Goal: Complete application form: Complete application form

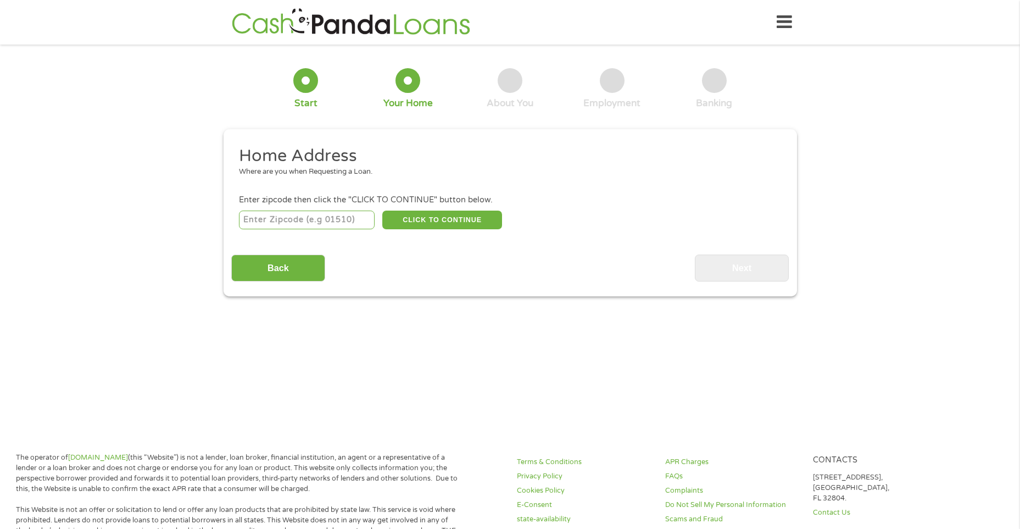
click at [293, 216] on input "number" at bounding box center [307, 219] width 136 height 19
type input "5"
type input "85941"
click at [446, 227] on button "CLICK TO CONTINUE" at bounding box center [442, 219] width 120 height 19
type input "85941"
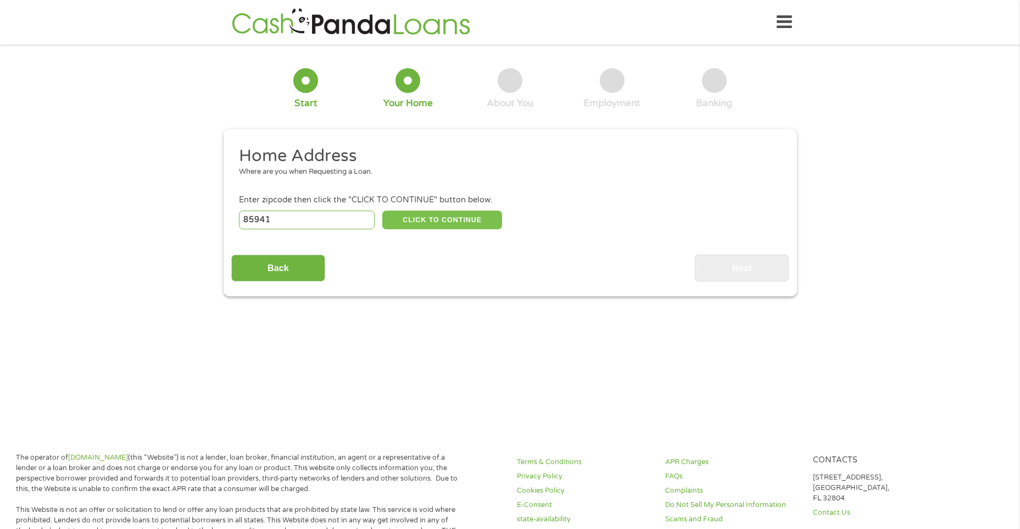
type input "Whiteriver"
select select "[US_STATE]"
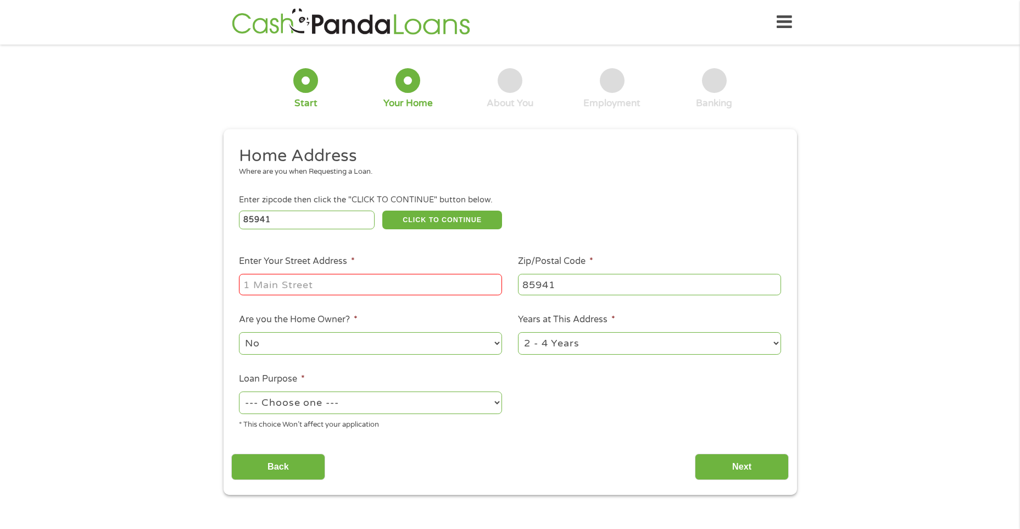
click at [447, 285] on input "Enter Your Street Address *" at bounding box center [370, 284] width 263 height 21
type input "[STREET_ADDRESS][PERSON_NAME]"
select select "yes"
select select "paybills"
click at [734, 459] on input "Next" at bounding box center [742, 466] width 94 height 27
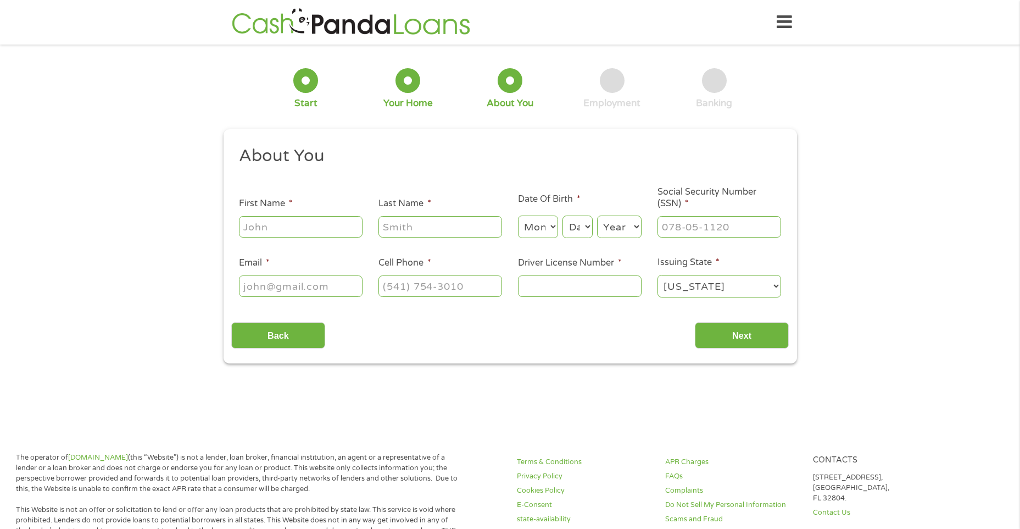
scroll to position [4, 4]
click at [305, 227] on input "First Name *" at bounding box center [301, 226] width 124 height 21
type input "[PERSON_NAME]"
select select "4"
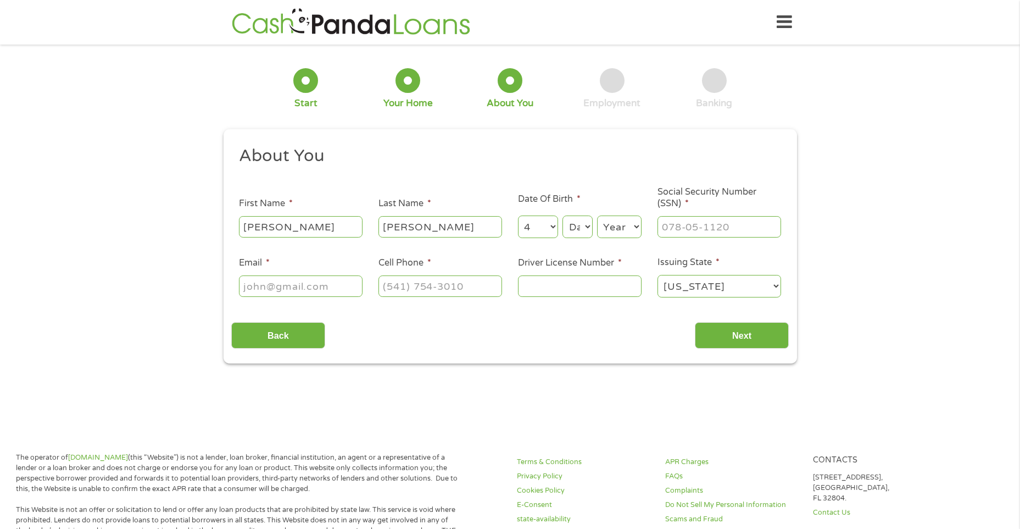
select select "1"
select select "6"
select select "4"
select select "1986"
type input "600-36-8093"
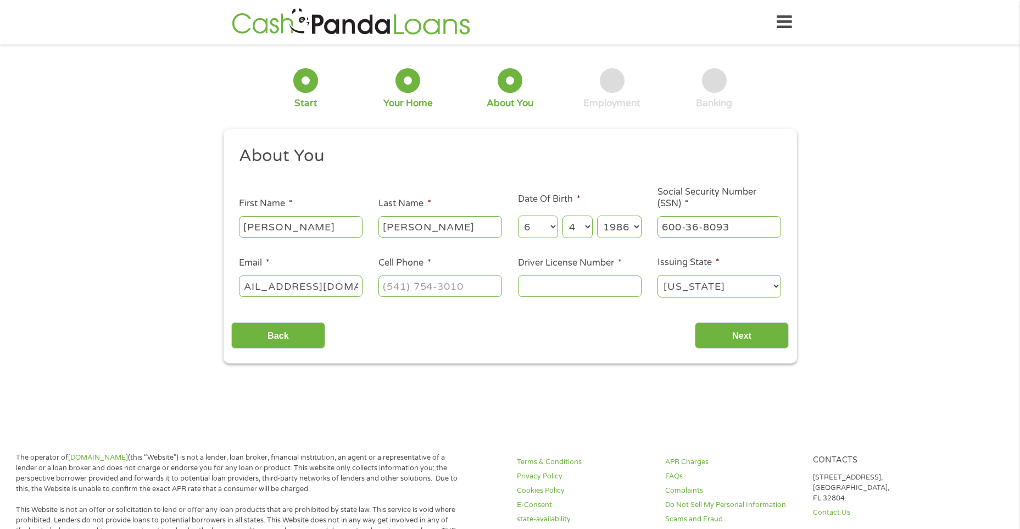
scroll to position [0, 33]
type input "[EMAIL_ADDRESS][DOMAIN_NAME]"
type input "[PHONE_NUMBER]"
type input "D0204402"
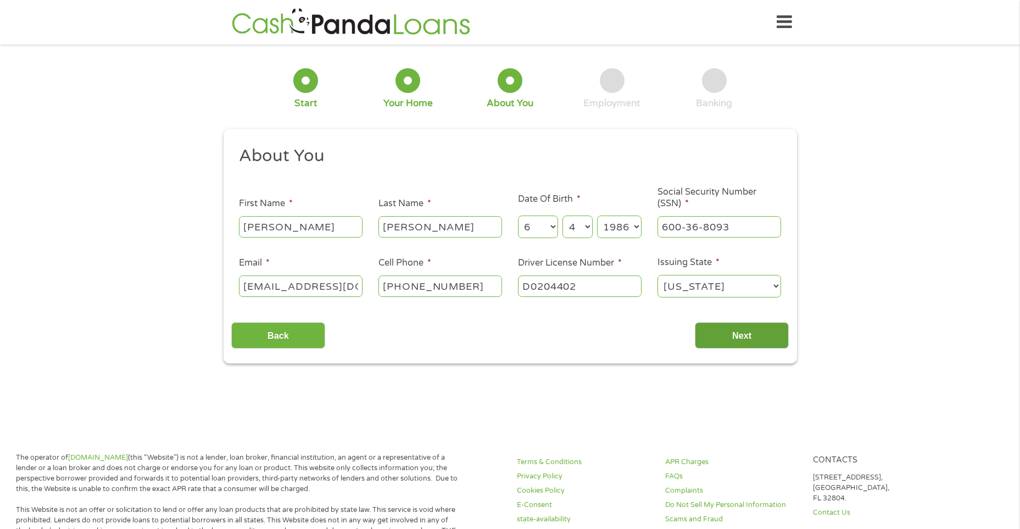
click at [728, 336] on input "Next" at bounding box center [742, 335] width 94 height 27
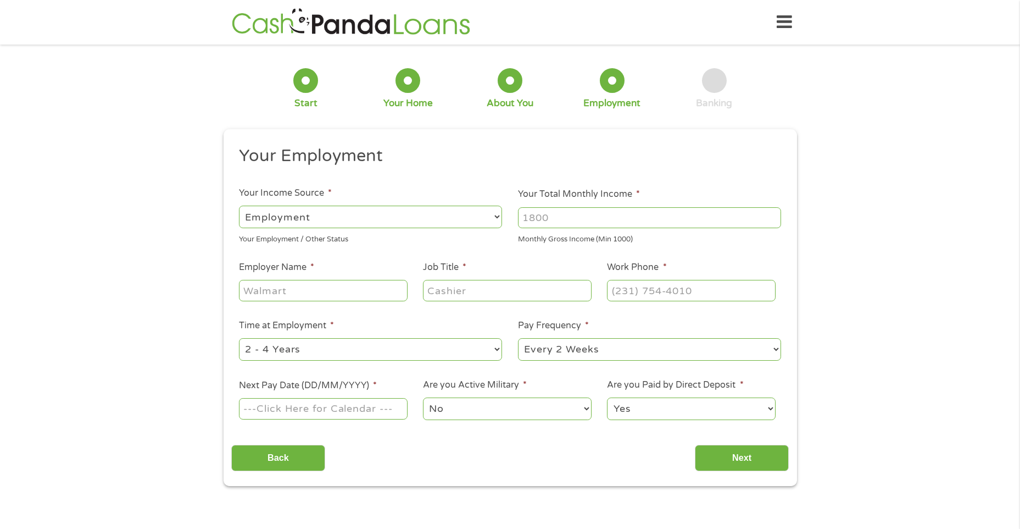
click at [623, 219] on input "Your Total Monthly Income *" at bounding box center [649, 217] width 263 height 21
type input "2400"
type input "INDIAN HEALTH SERVICE"
type input "M"
type input "MSA"
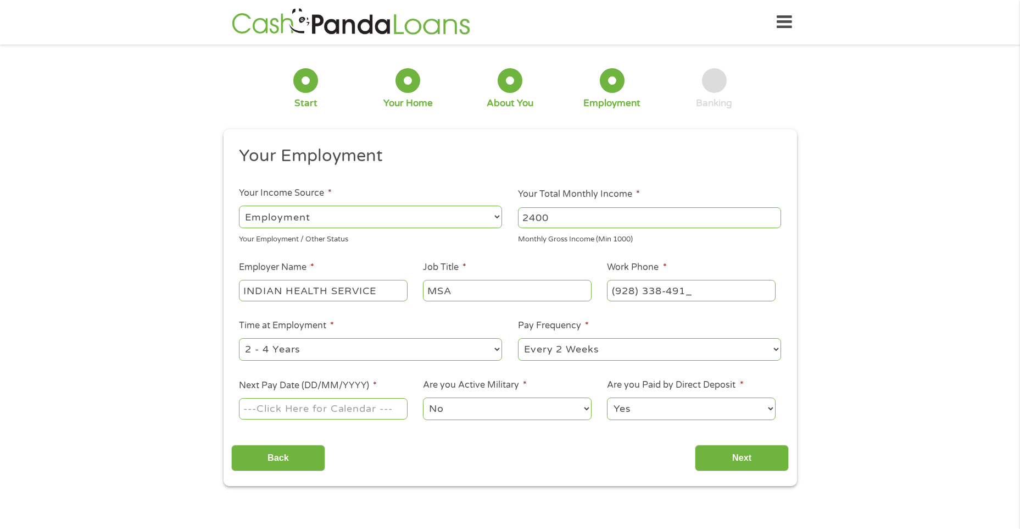
type input "[PHONE_NUMBER]"
select select "60months"
click at [263, 414] on input "Next Pay Date (DD/MM/YYYY) *" at bounding box center [323, 408] width 168 height 21
type input "[DATE]"
click at [483, 407] on select "No Yes" at bounding box center [507, 408] width 168 height 23
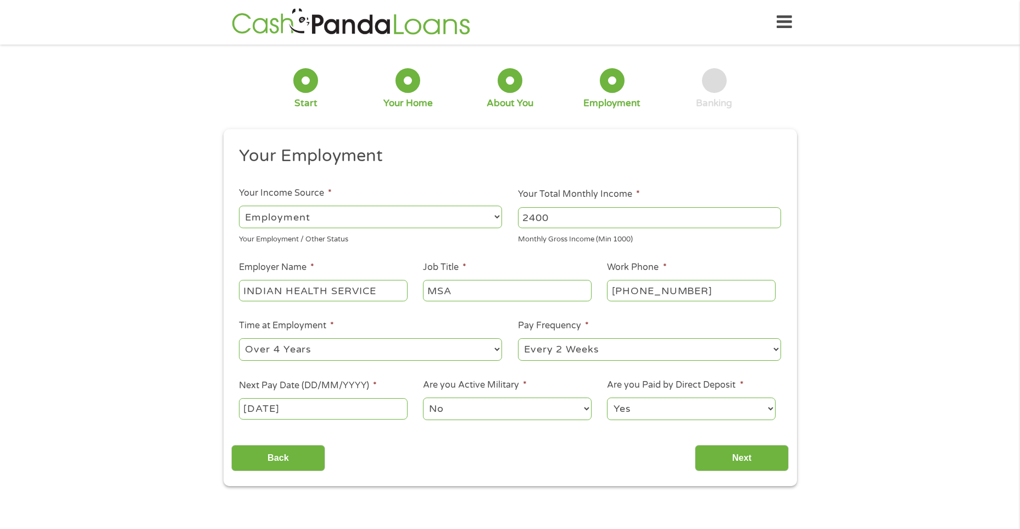
click at [483, 407] on select "No Yes" at bounding box center [507, 408] width 168 height 23
click at [660, 403] on select "Yes No" at bounding box center [691, 408] width 168 height 23
click at [607, 397] on select "Yes No" at bounding box center [691, 408] width 168 height 23
click at [746, 456] on input "Next" at bounding box center [742, 458] width 94 height 27
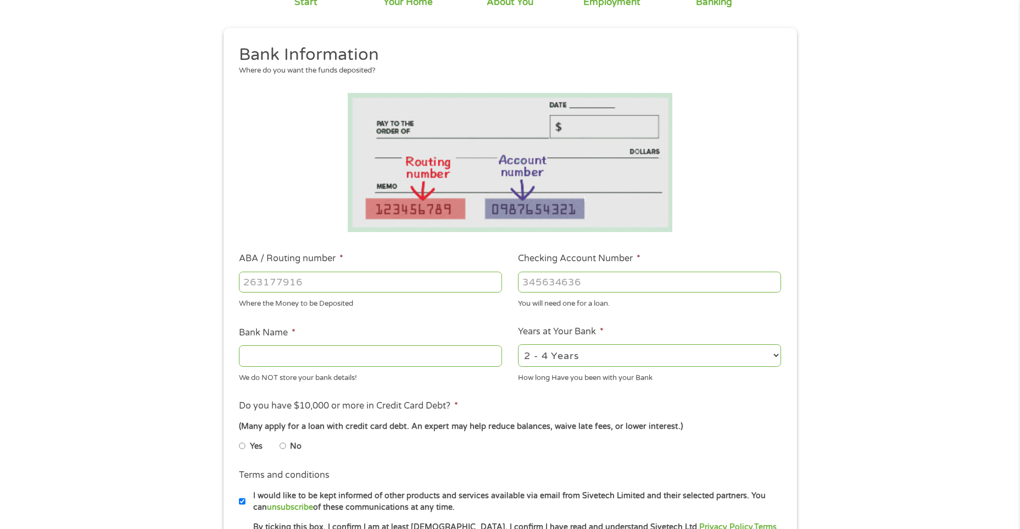
scroll to position [165, 0]
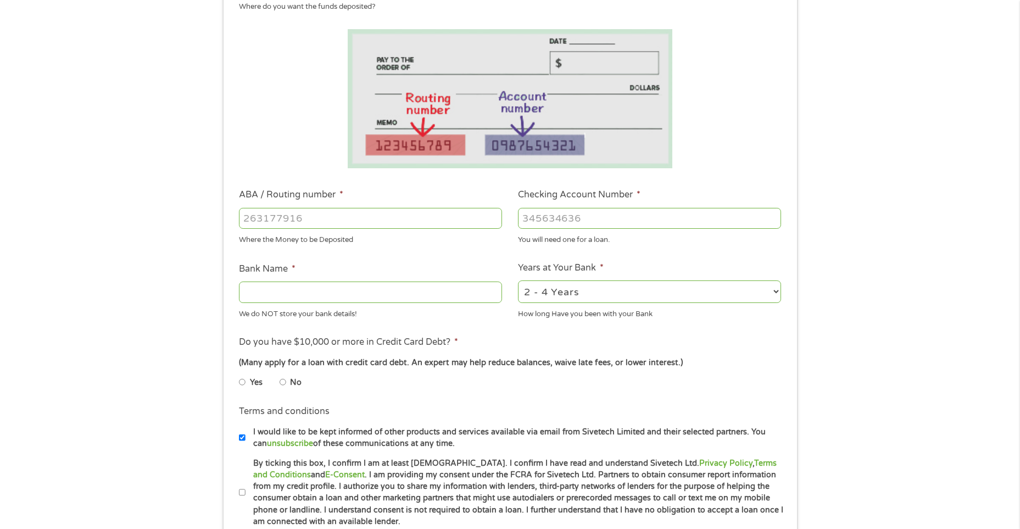
click at [292, 226] on input "ABA / Routing number *" at bounding box center [370, 218] width 263 height 21
type input "122101706"
type input "BANK OF AMERICA NA"
type input "457048567006"
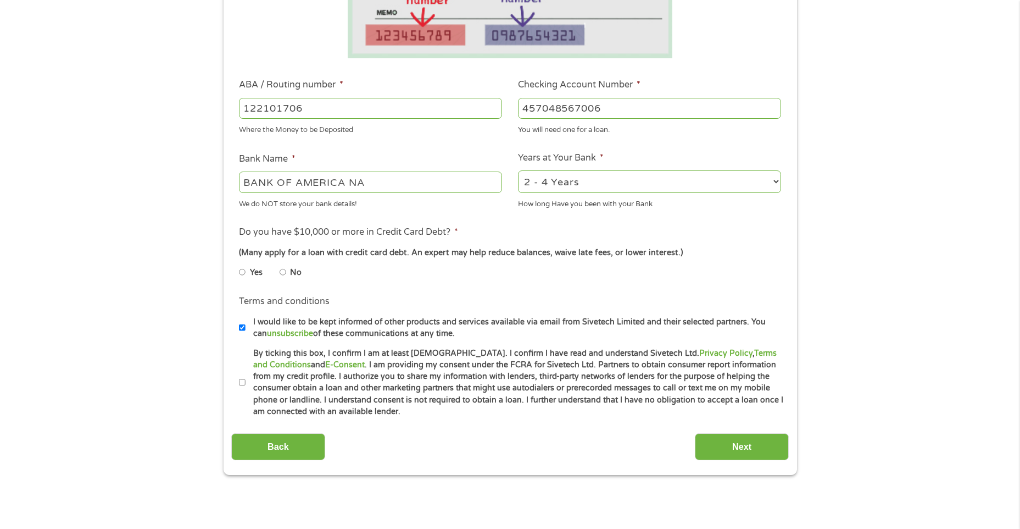
click at [241, 271] on input "Yes" at bounding box center [242, 272] width 7 height 18
radio input "true"
click at [284, 273] on input "No" at bounding box center [283, 272] width 7 height 18
radio input "true"
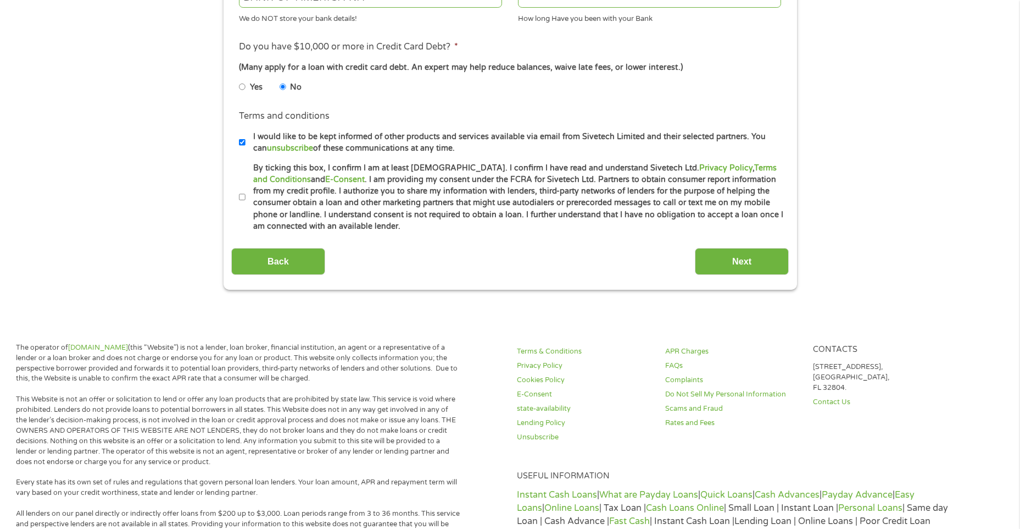
scroll to position [495, 0]
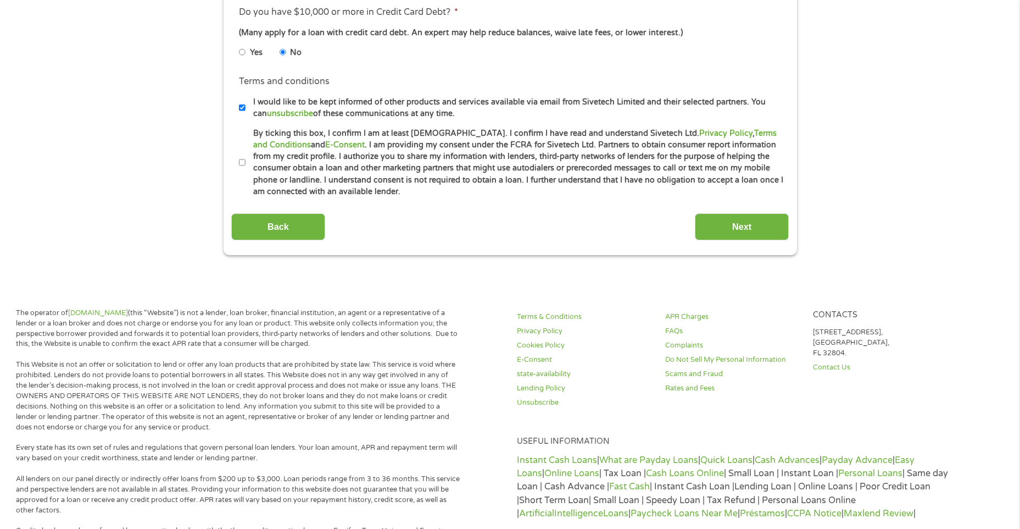
click at [242, 106] on input "I would like to be kept informed of other products and services available via e…" at bounding box center [242, 108] width 7 height 18
checkbox input "false"
click at [238, 161] on li "Terms and conditions * By ticking this box, I confirm I am at least [DEMOGRAPHI…" at bounding box center [510, 162] width 558 height 70
click at [246, 161] on label "By ticking this box, I confirm I am at least [DEMOGRAPHIC_DATA]. I confirm I ha…" at bounding box center [515, 162] width 539 height 70
click at [246, 161] on input "By ticking this box, I confirm I am at least [DEMOGRAPHIC_DATA]. I confirm I ha…" at bounding box center [242, 163] width 7 height 18
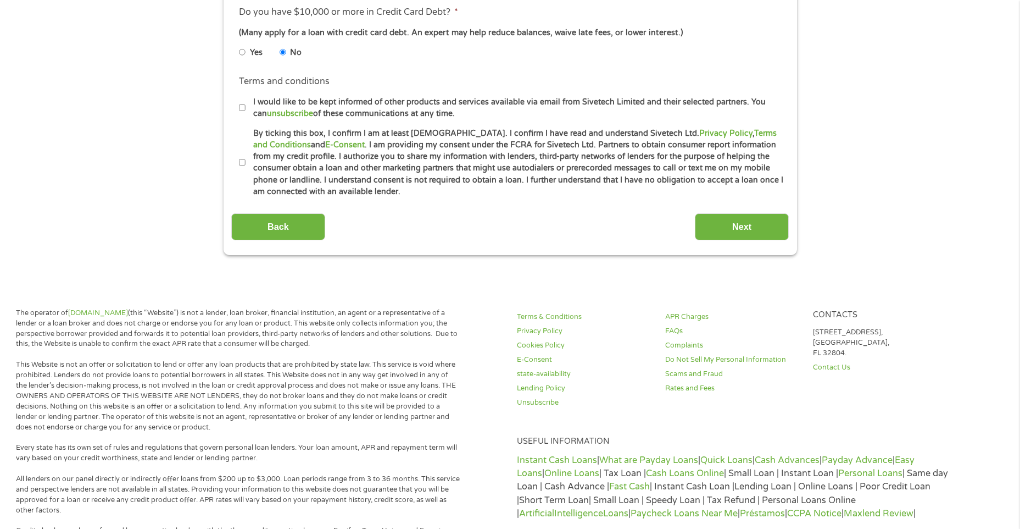
checkbox input "true"
click at [752, 221] on input "Next" at bounding box center [742, 226] width 94 height 27
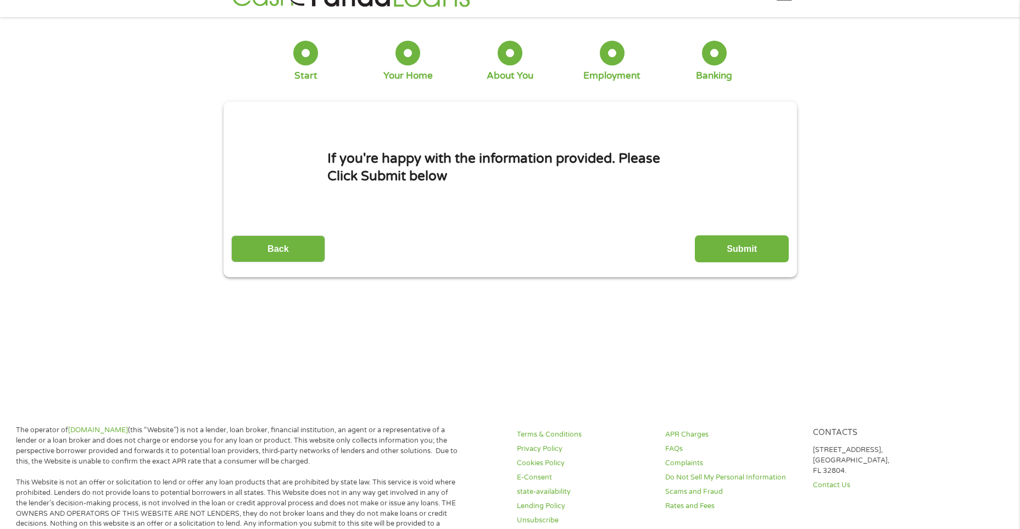
scroll to position [0, 0]
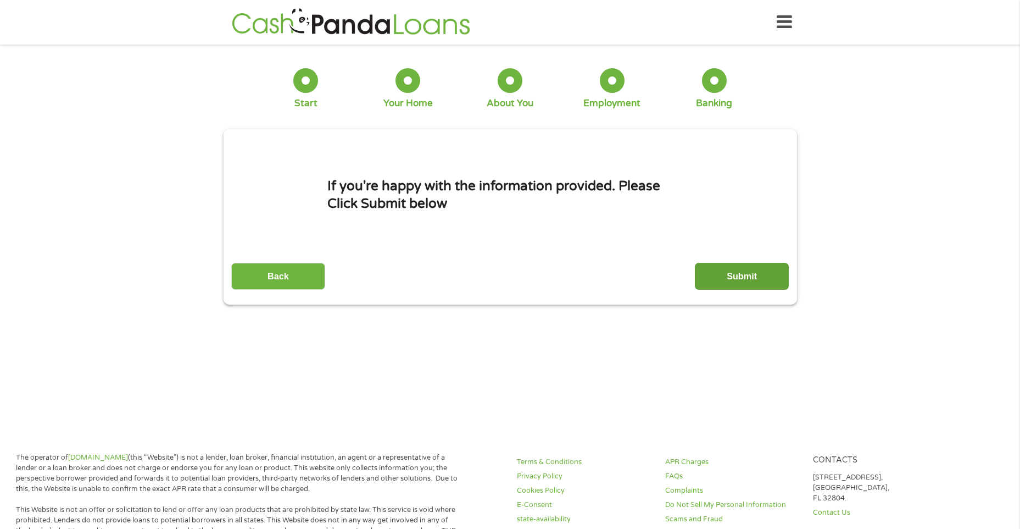
click at [732, 276] on input "Submit" at bounding box center [742, 276] width 94 height 27
